Goal: Task Accomplishment & Management: Use online tool/utility

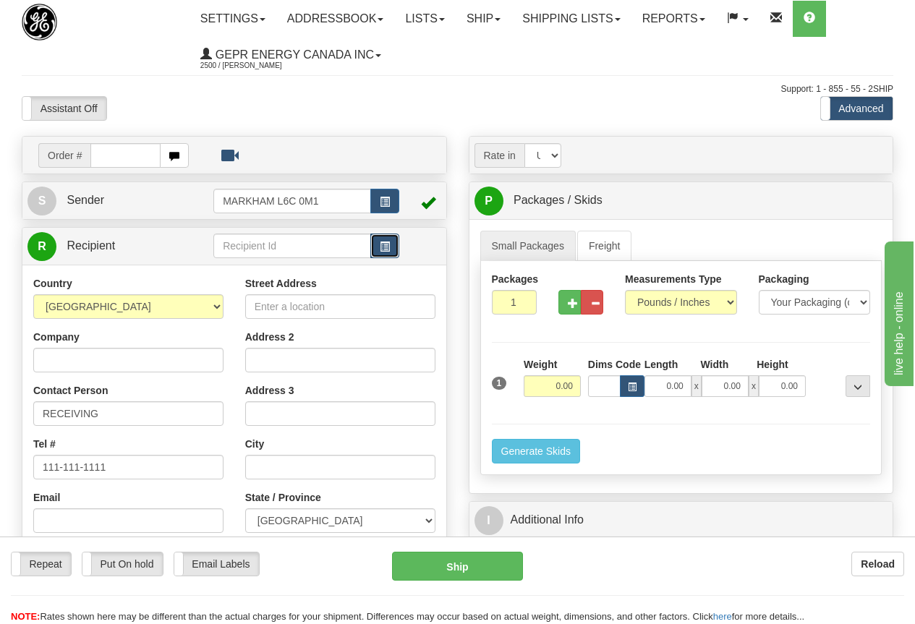
click at [387, 243] on span "button" at bounding box center [385, 246] width 10 height 9
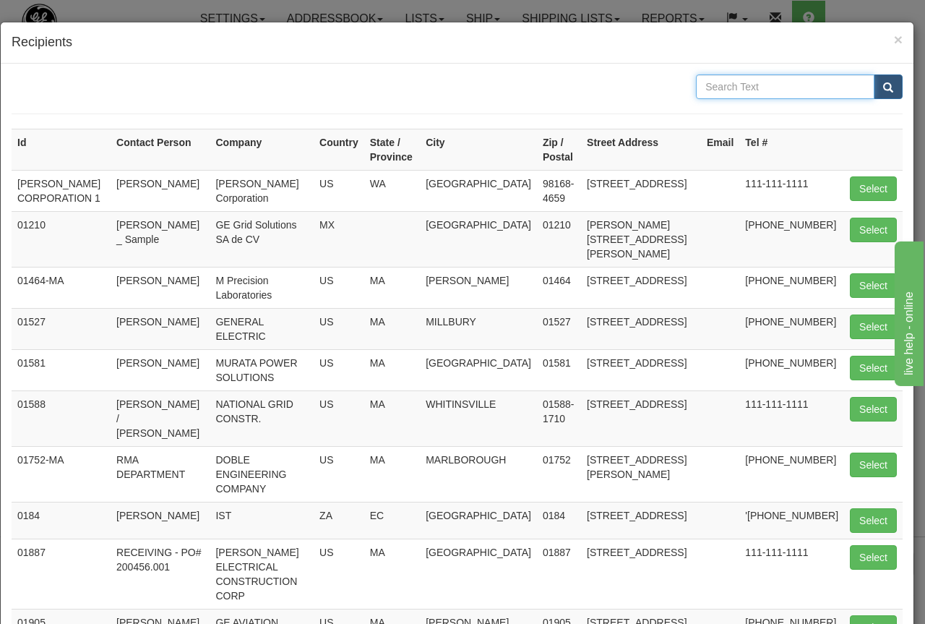
click at [729, 84] on input "text" at bounding box center [785, 86] width 179 height 25
type input "[GEOGRAPHIC_DATA]"
click at [874, 82] on button "submit" at bounding box center [888, 86] width 29 height 25
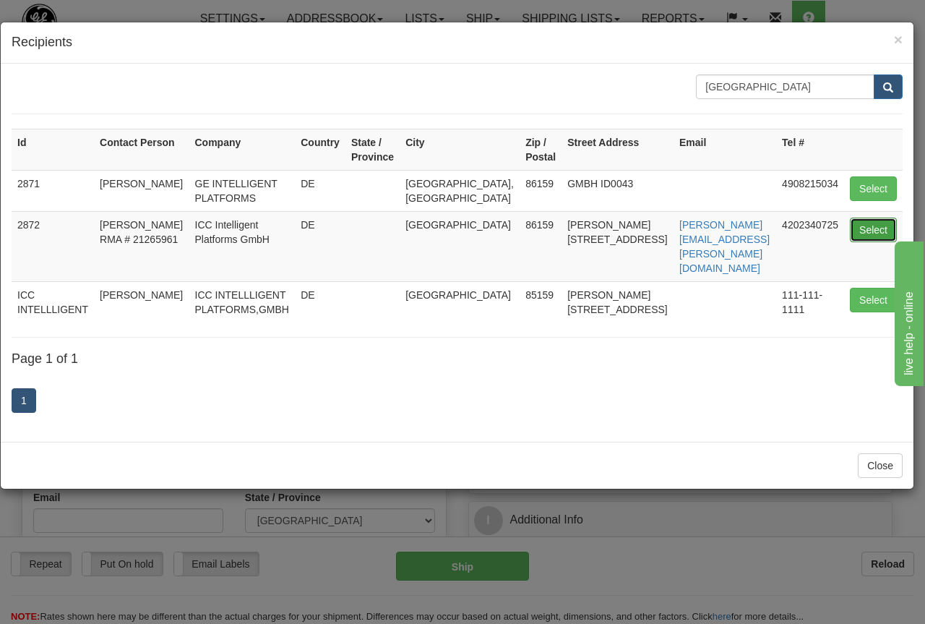
click at [877, 222] on button "Select" at bounding box center [873, 230] width 47 height 25
type input "2872"
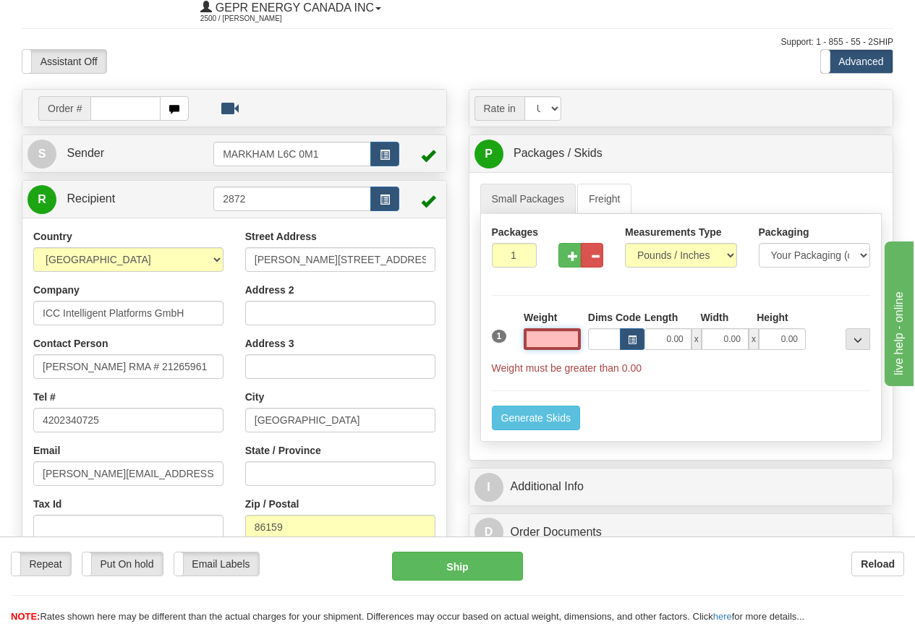
scroll to position [72, 0]
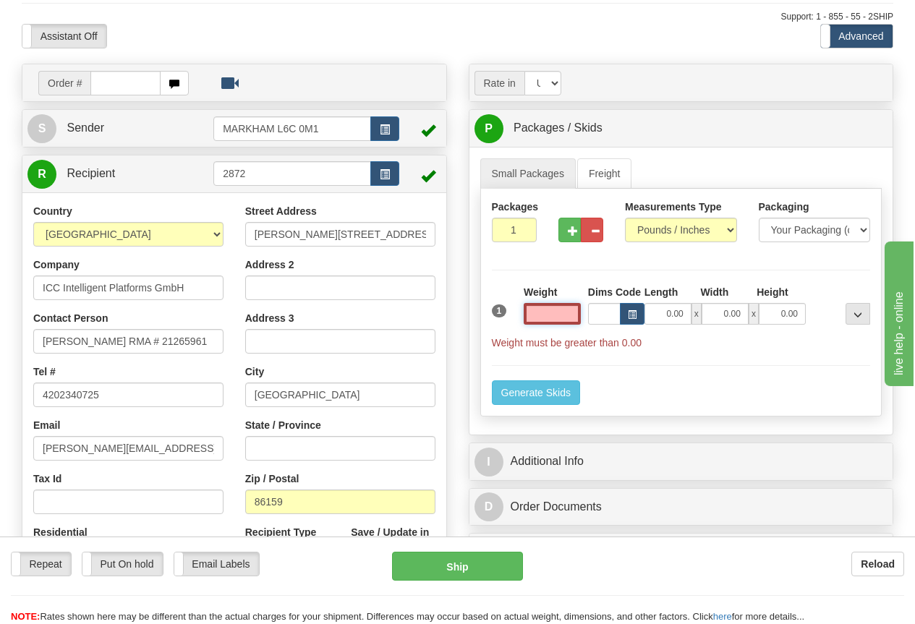
click at [538, 311] on input "text" at bounding box center [551, 314] width 57 height 22
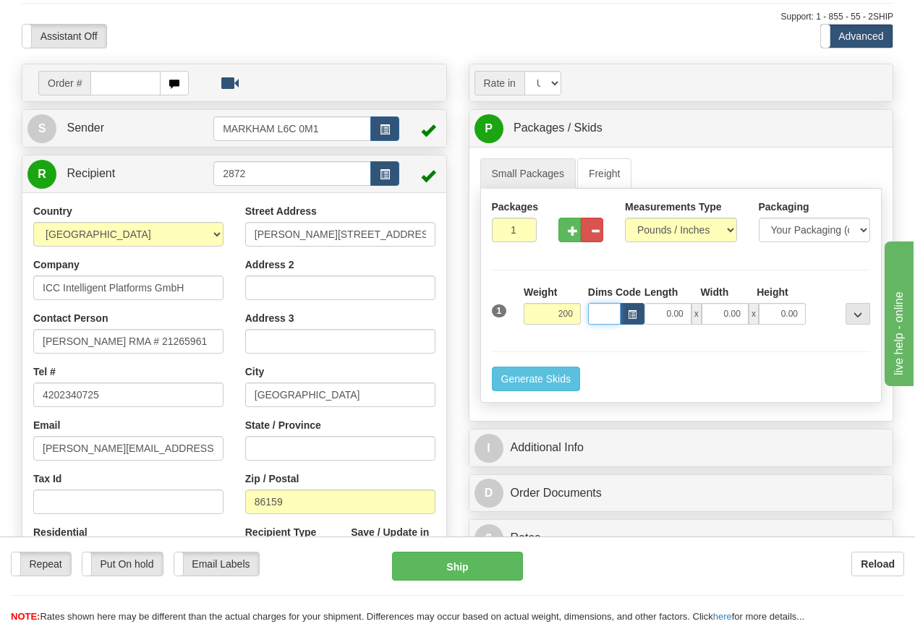
type input "200.00"
type input "48.00"
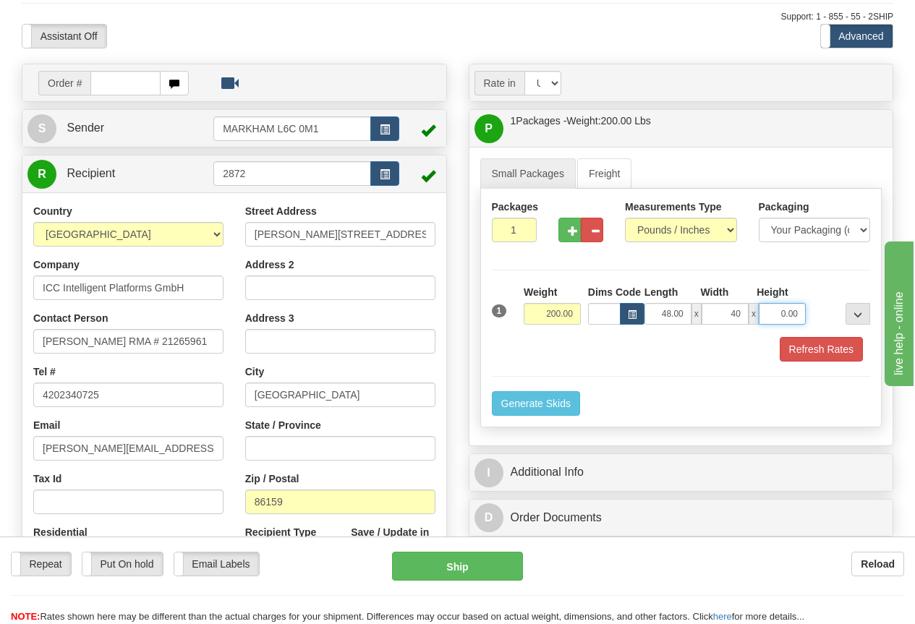
type input "40.00"
type input "51.00"
click at [837, 348] on button "Refresh Rates" at bounding box center [820, 349] width 83 height 25
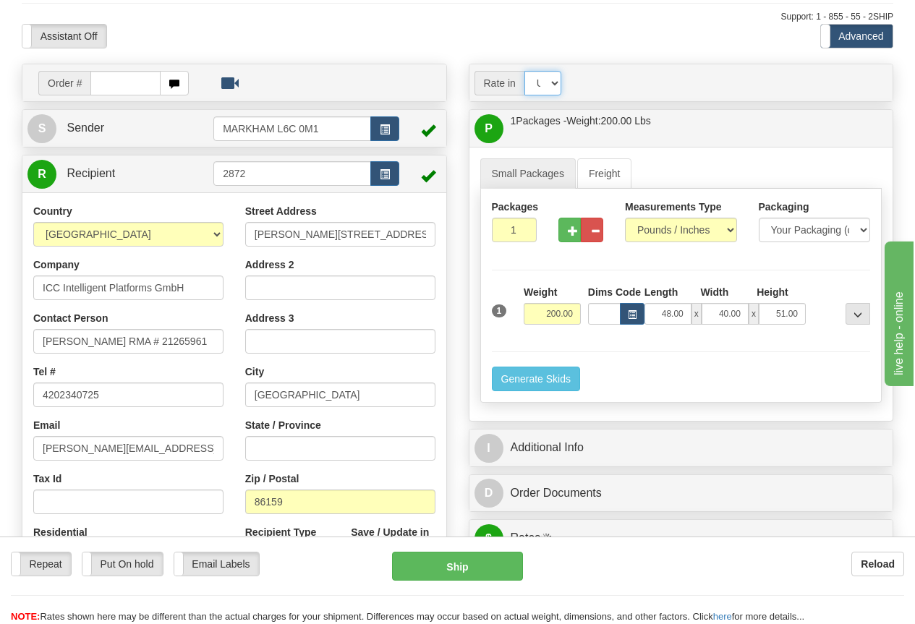
click at [552, 82] on select "Account Currency ARN AWG AUD AUS BHD BBD BFR BMD BRC BRL GBP UKL BND BGN CAD CH…" at bounding box center [542, 83] width 37 height 25
click at [685, 92] on div "Rate in Account Currency ARN AWG AUD AUS BHD BBD BFR BMD BRC BRL GBP UKL BND BG…" at bounding box center [680, 83] width 435 height 25
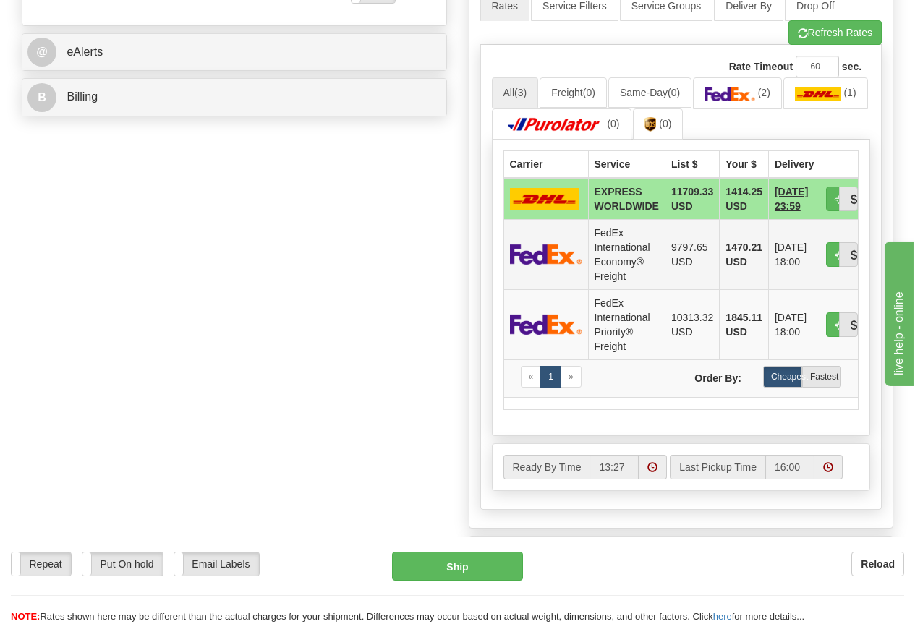
scroll to position [578, 0]
